Goal: Navigation & Orientation: Understand site structure

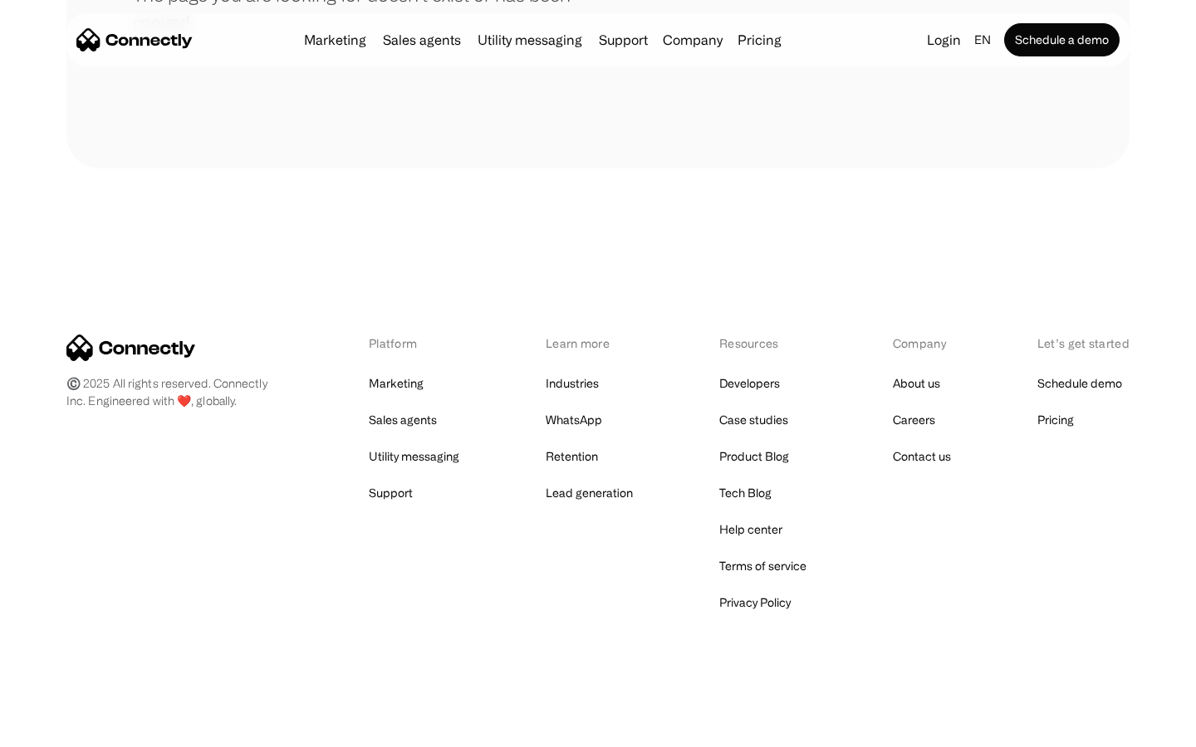
scroll to position [303, 0]
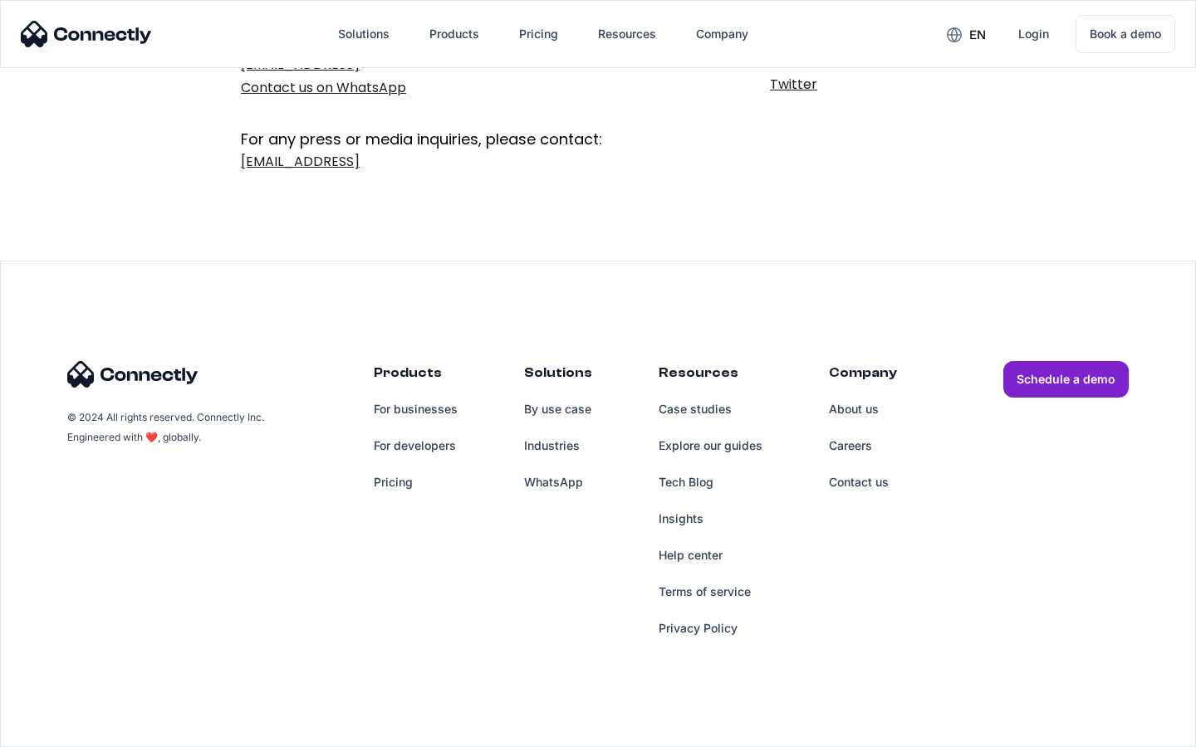
scroll to position [272, 0]
